Goal: Information Seeking & Learning: Learn about a topic

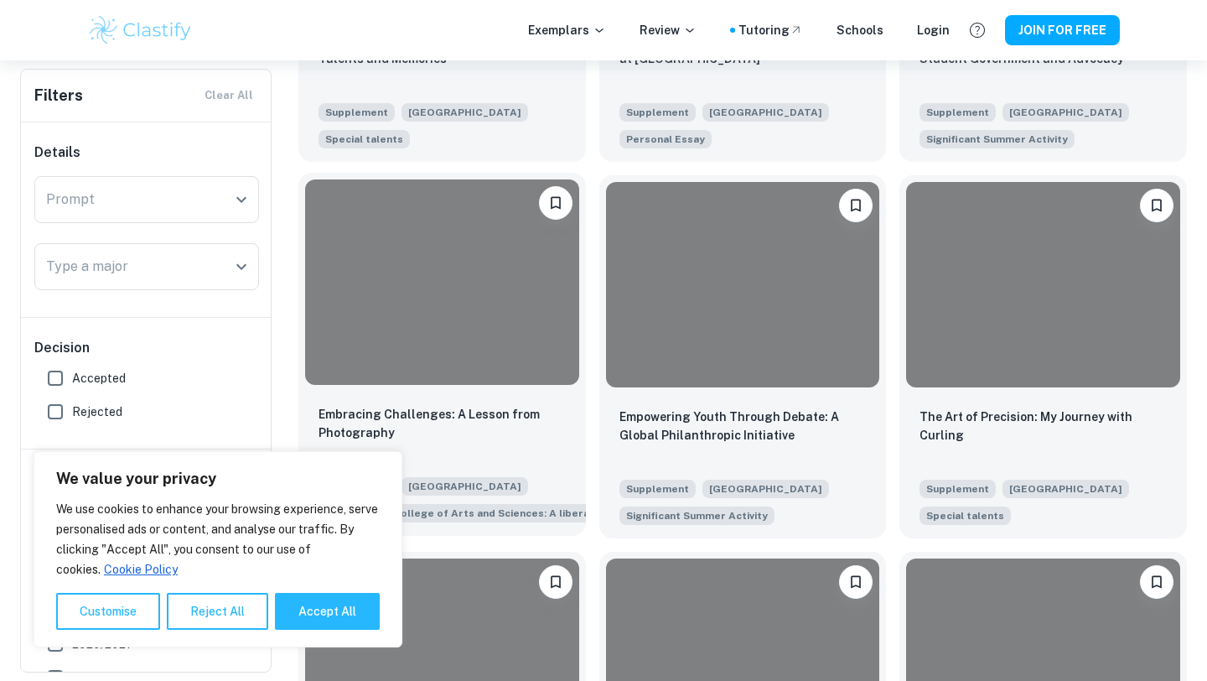
scroll to position [732, 0]
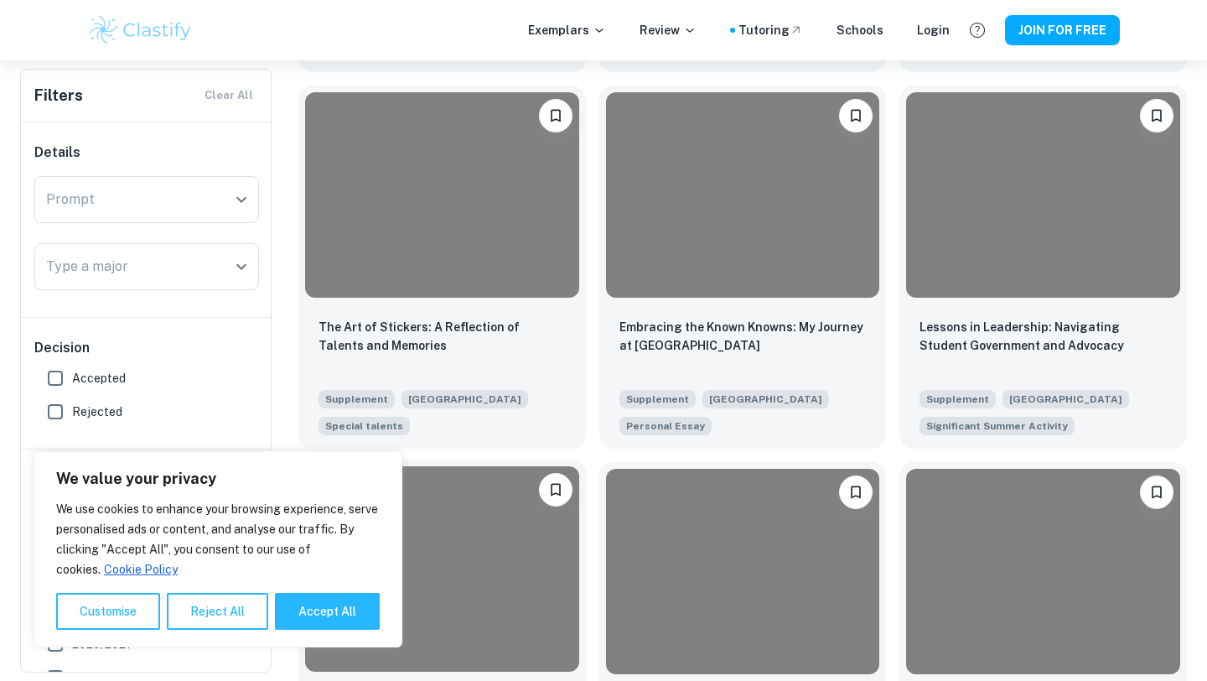
click at [404, 220] on div at bounding box center [442, 194] width 274 height 205
click at [205, 603] on button "Reject All" at bounding box center [217, 611] width 101 height 37
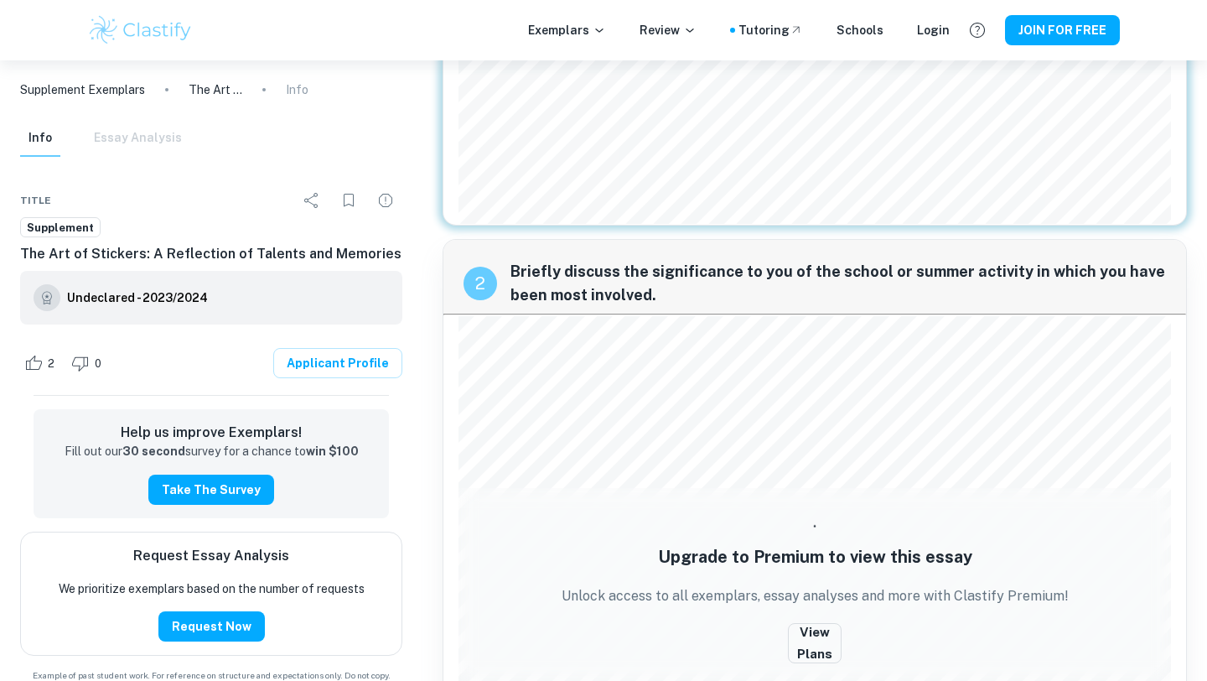
scroll to position [420, 0]
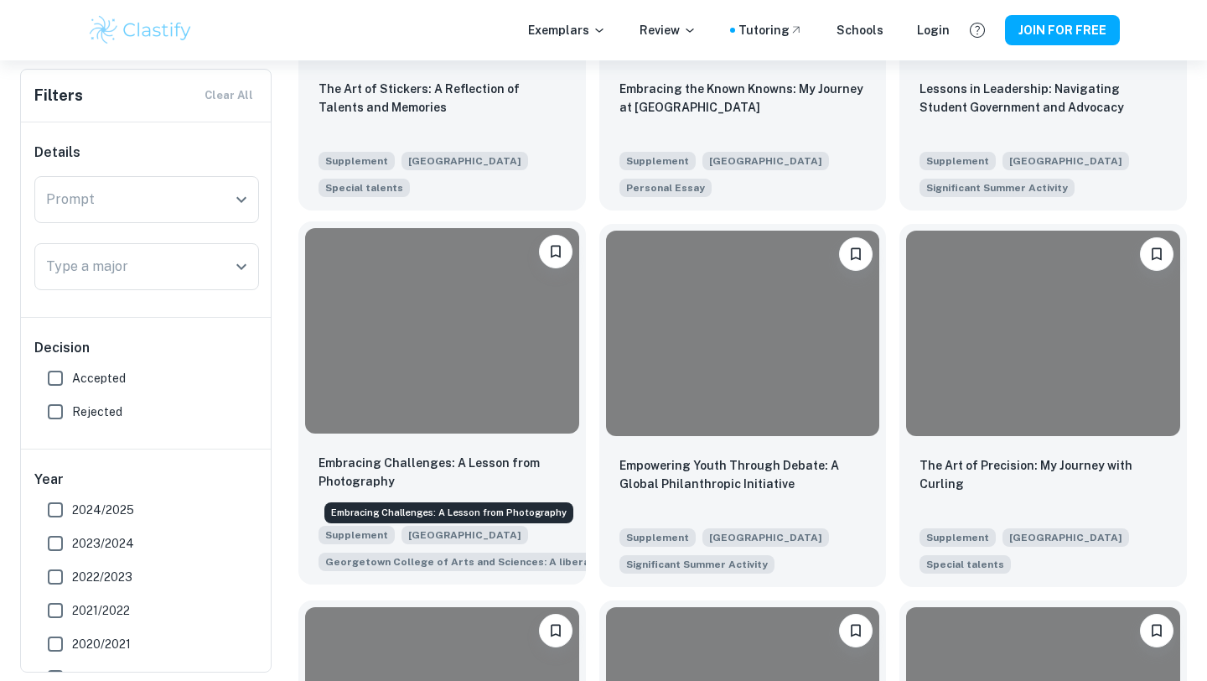
scroll to position [1478, 0]
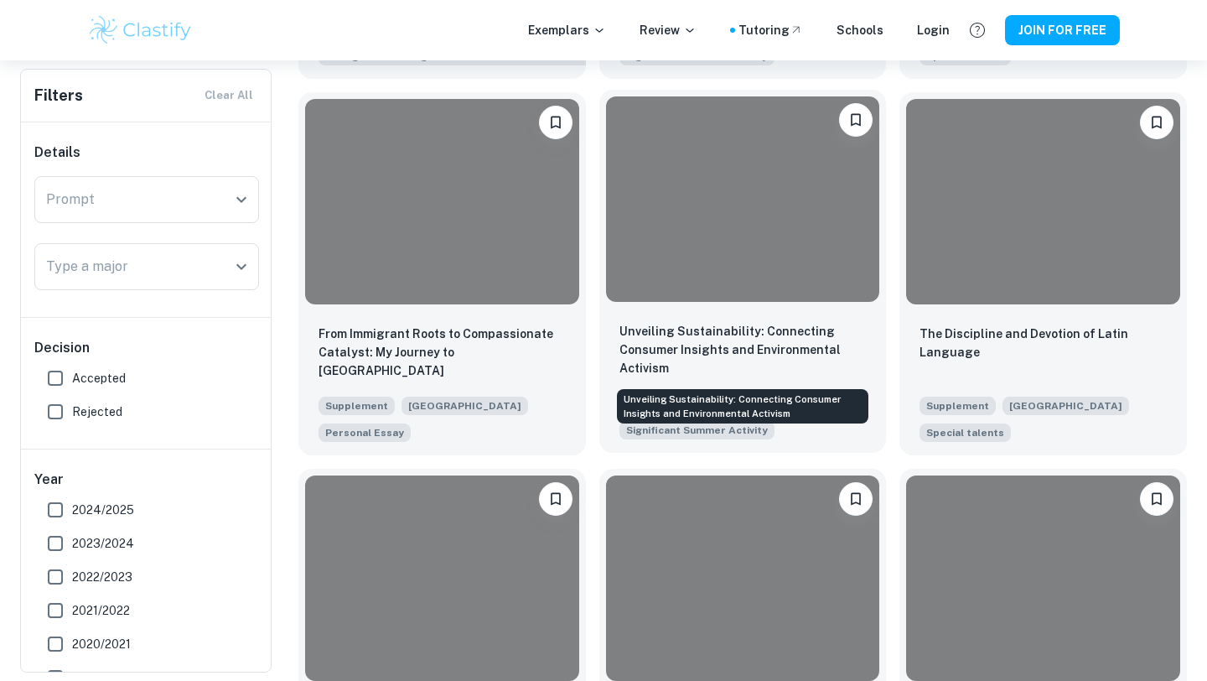
click at [670, 341] on p "Unveiling Sustainability: Connecting Consumer Insights and Environmental Activi…" at bounding box center [743, 349] width 247 height 55
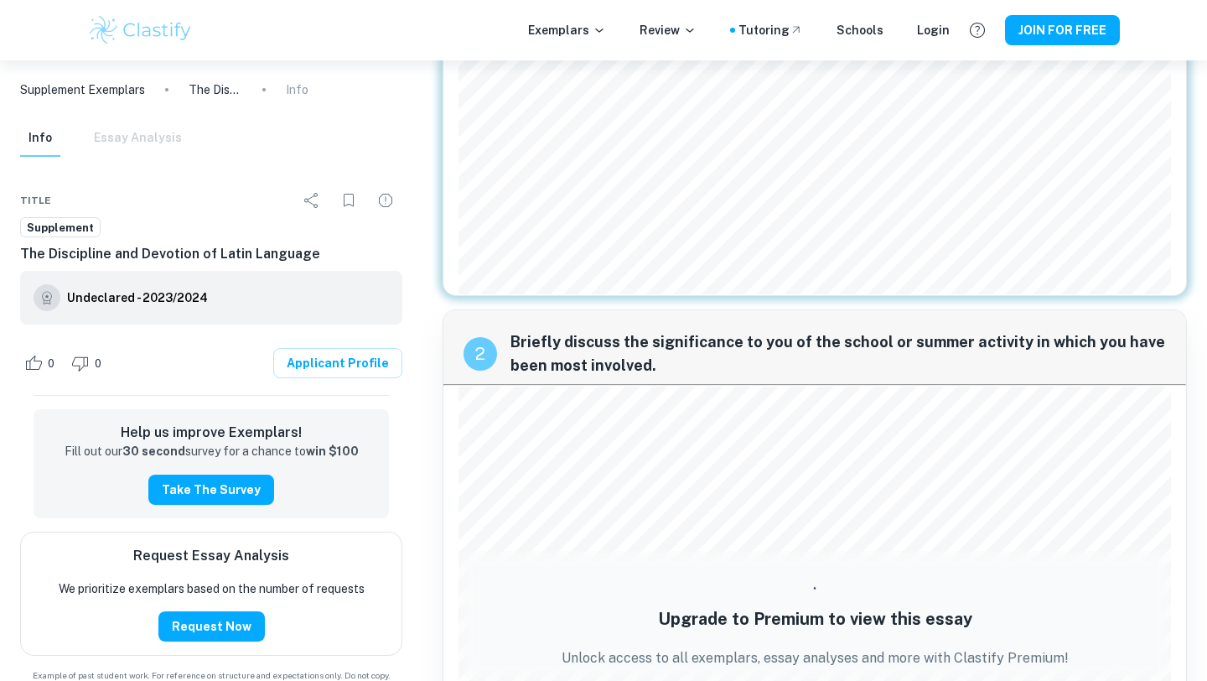
scroll to position [303, 0]
